Goal: Transaction & Acquisition: Book appointment/travel/reservation

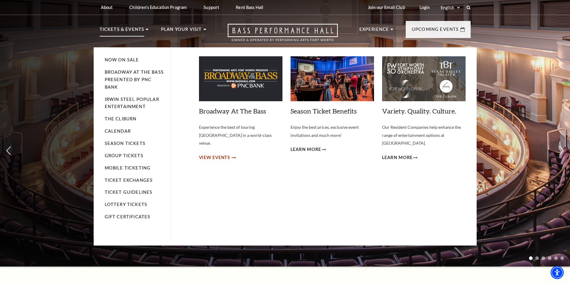
click at [224, 154] on span "View Events" at bounding box center [214, 157] width 31 height 7
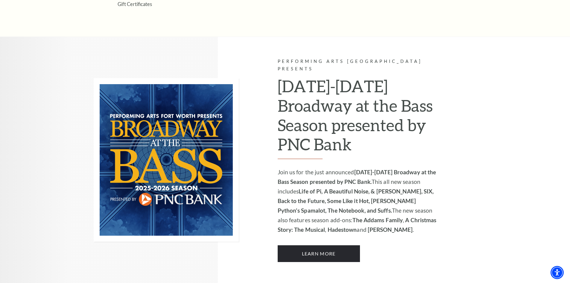
scroll to position [368, 0]
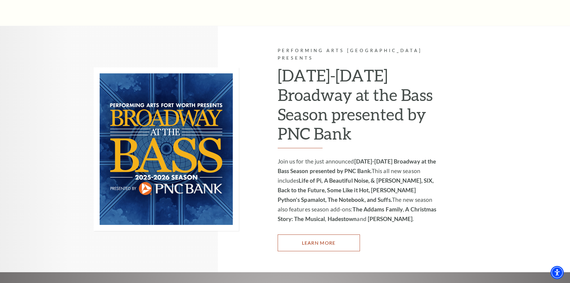
click at [317, 234] on link "Learn More" at bounding box center [319, 242] width 82 height 17
